Goal: Find specific page/section: Find specific page/section

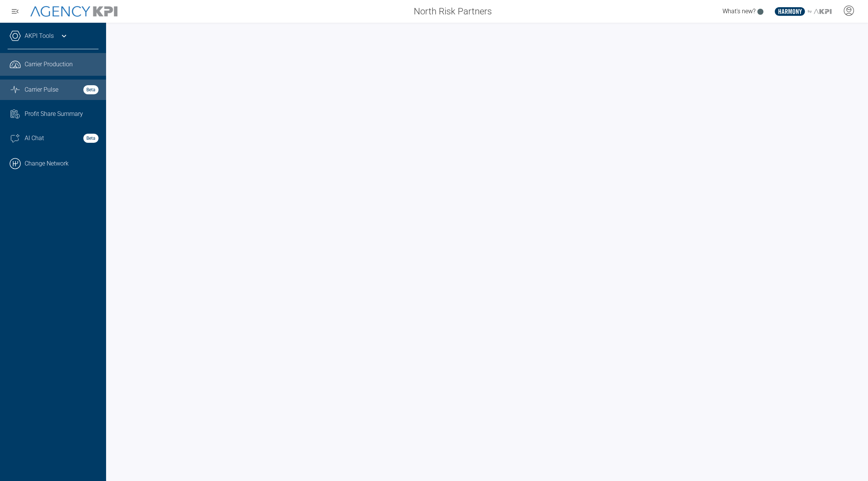
click at [41, 92] on span "Carrier Pulse" at bounding box center [42, 89] width 34 height 9
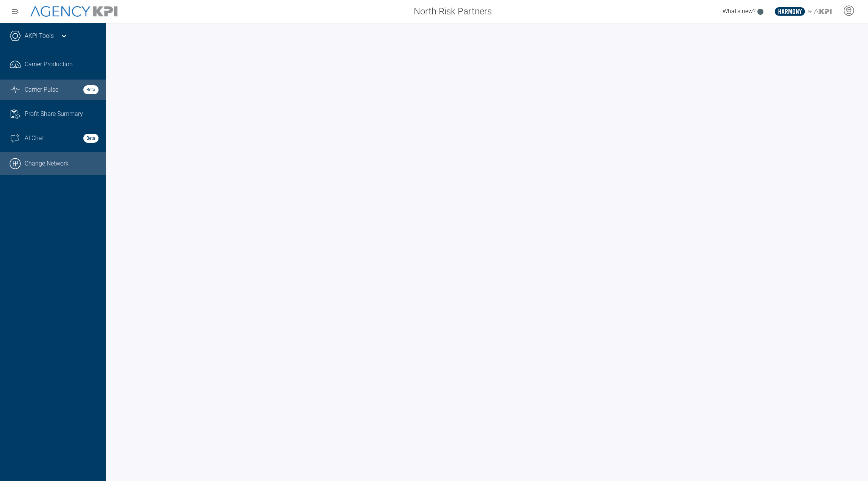
click at [71, 167] on link ".cls-1{fill:none;stroke:#000;stroke-linecap:round;stroke-linejoin:round;stroke-…" at bounding box center [53, 163] width 106 height 23
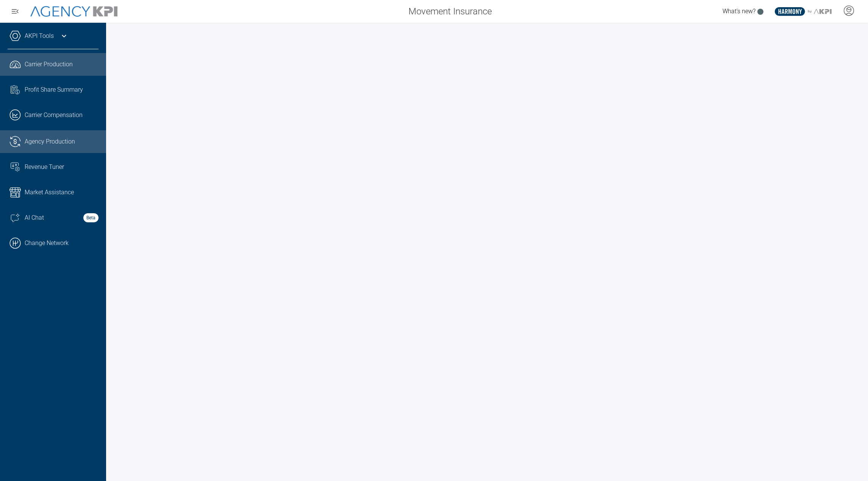
click at [42, 148] on link ".cls-1{fill:none;stroke:#221f20;stroke-linecap:round;stroke-linejoin:round;stro…" at bounding box center [53, 141] width 106 height 23
